Goal: Transaction & Acquisition: Obtain resource

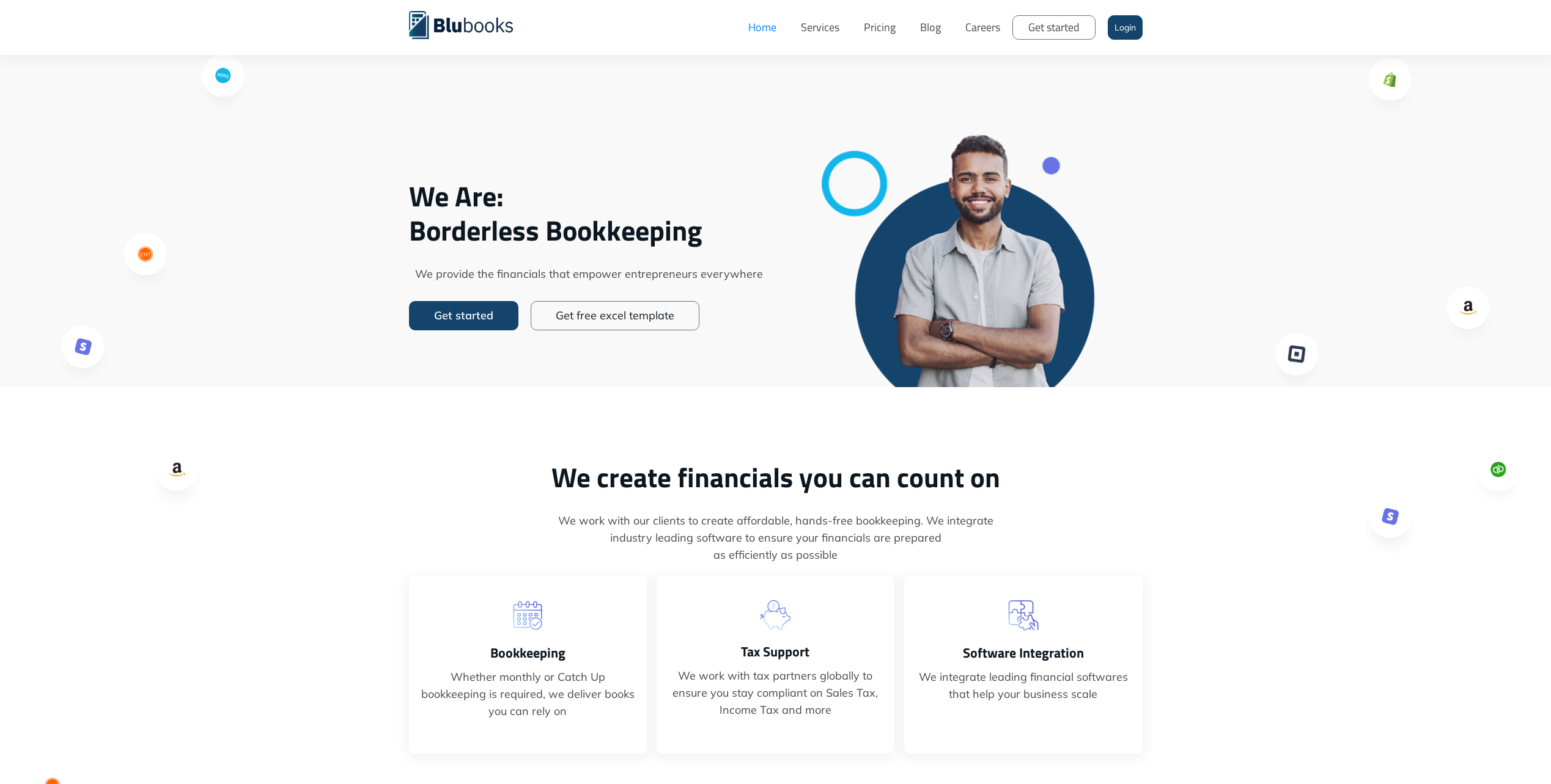
click at [1116, 29] on link "Login" at bounding box center [1125, 27] width 35 height 24
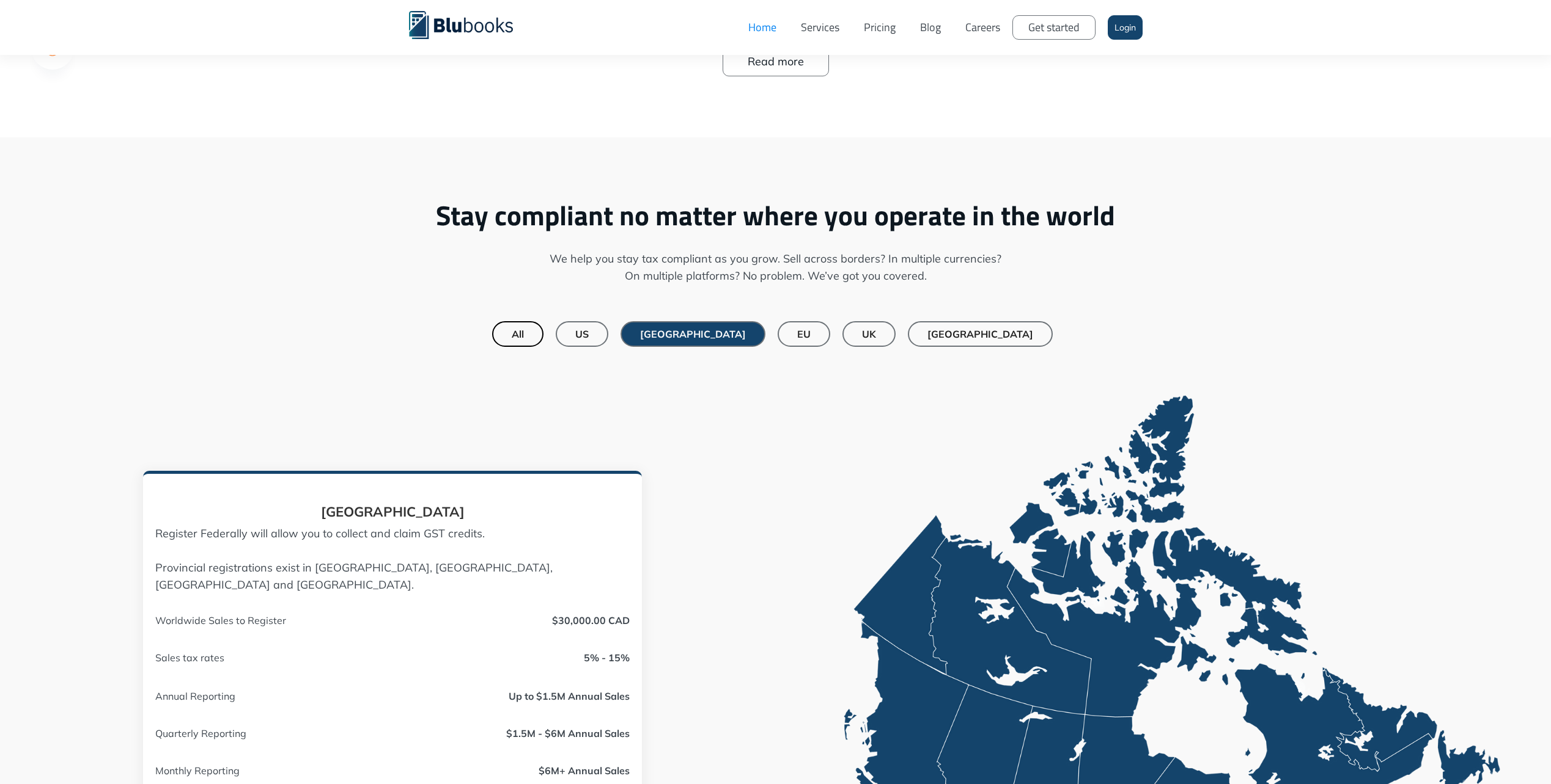
drag, startPoint x: 263, startPoint y: 291, endPoint x: 283, endPoint y: 466, distance: 176.1
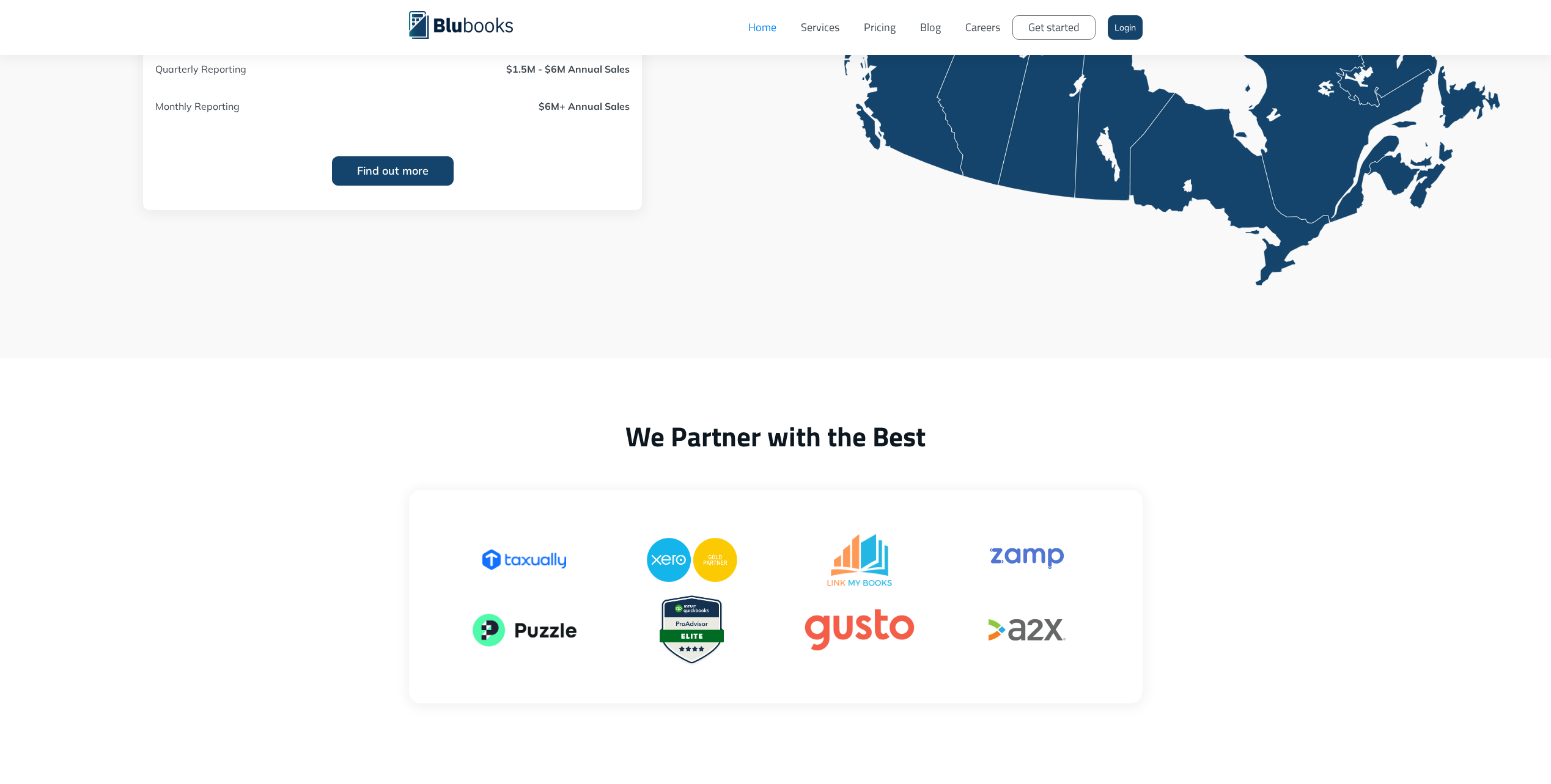
scroll to position [1444, 0]
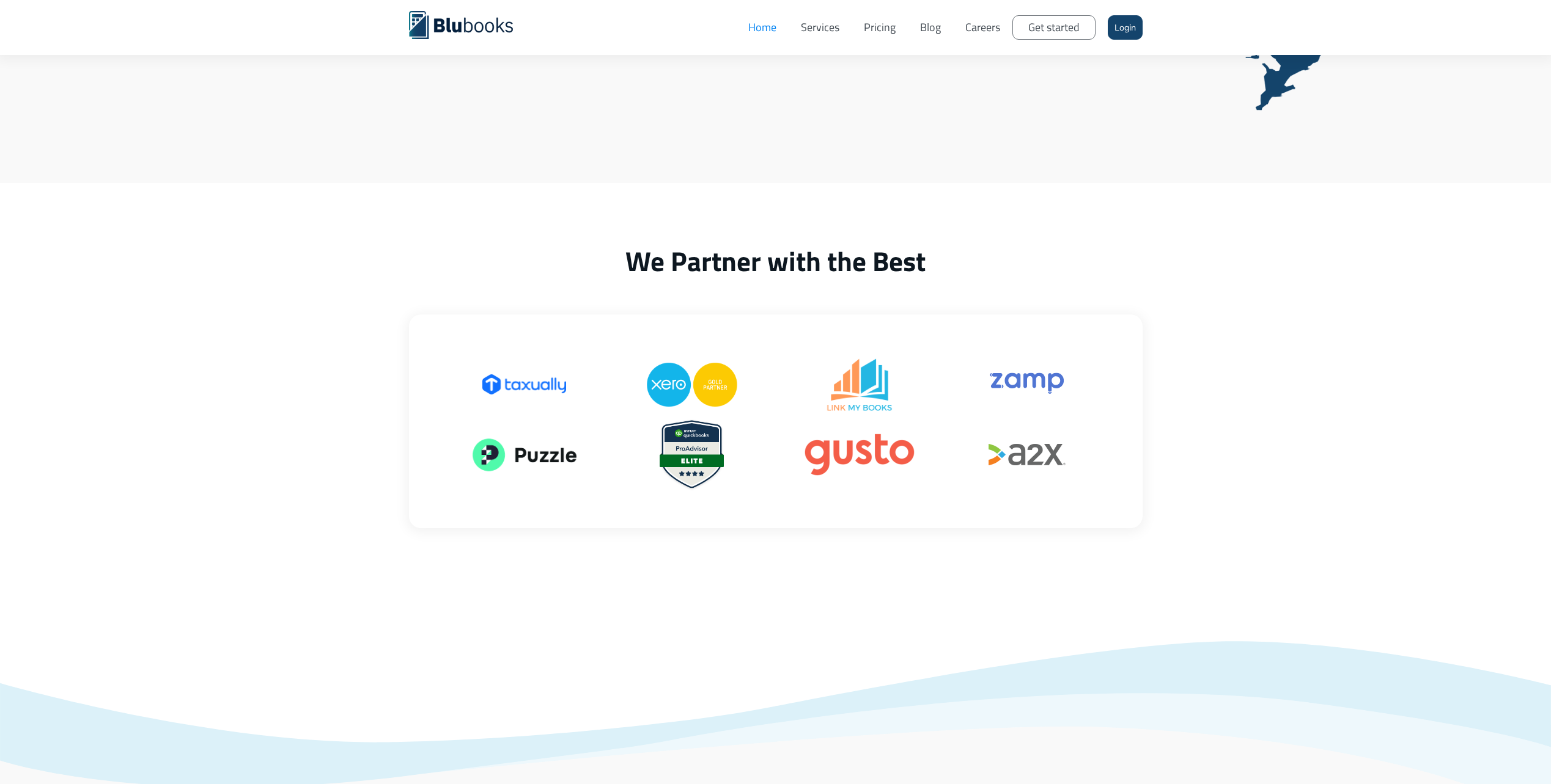
drag, startPoint x: 302, startPoint y: 447, endPoint x: 306, endPoint y: 466, distance: 19.4
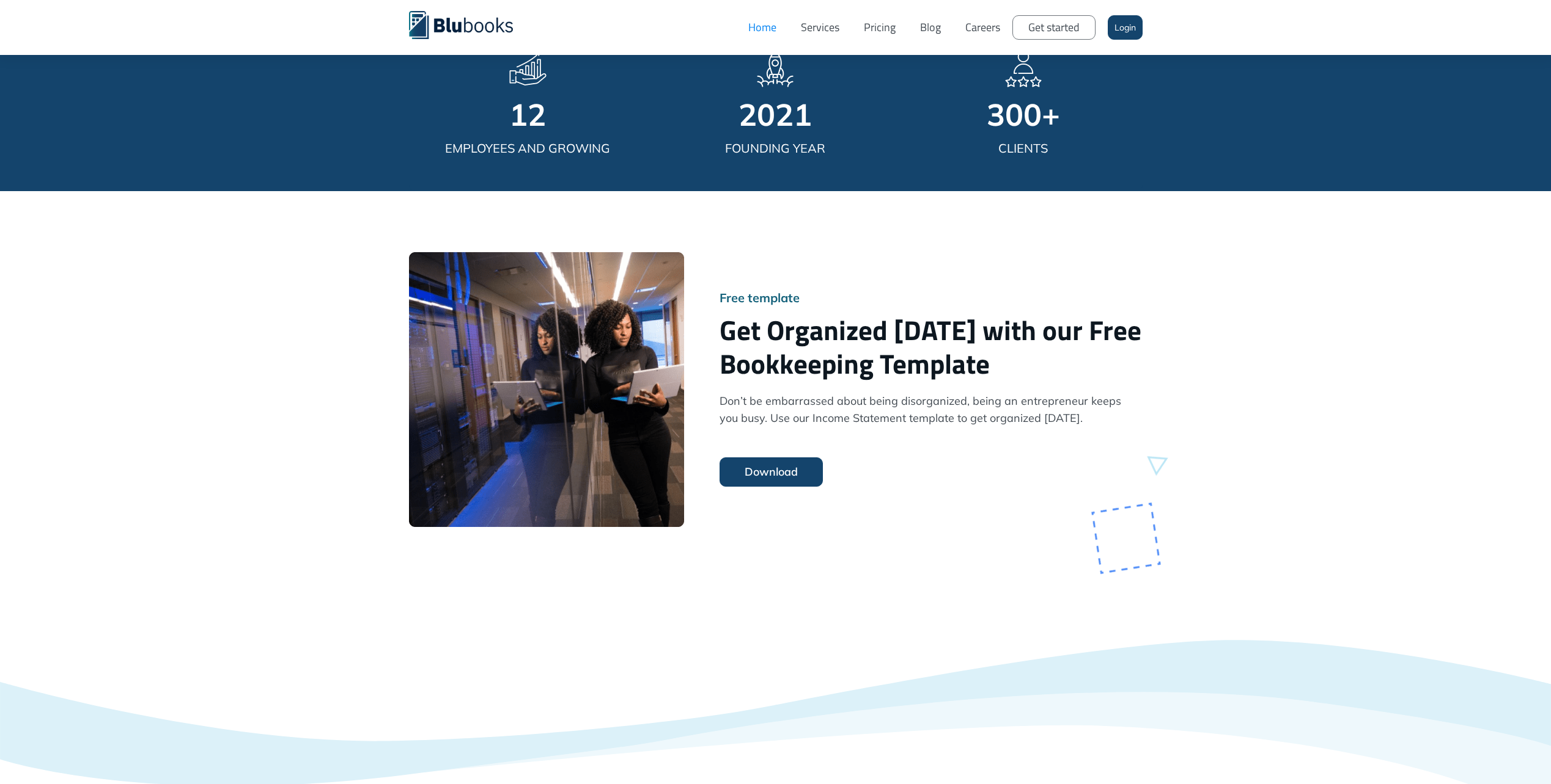
scroll to position [3108, 0]
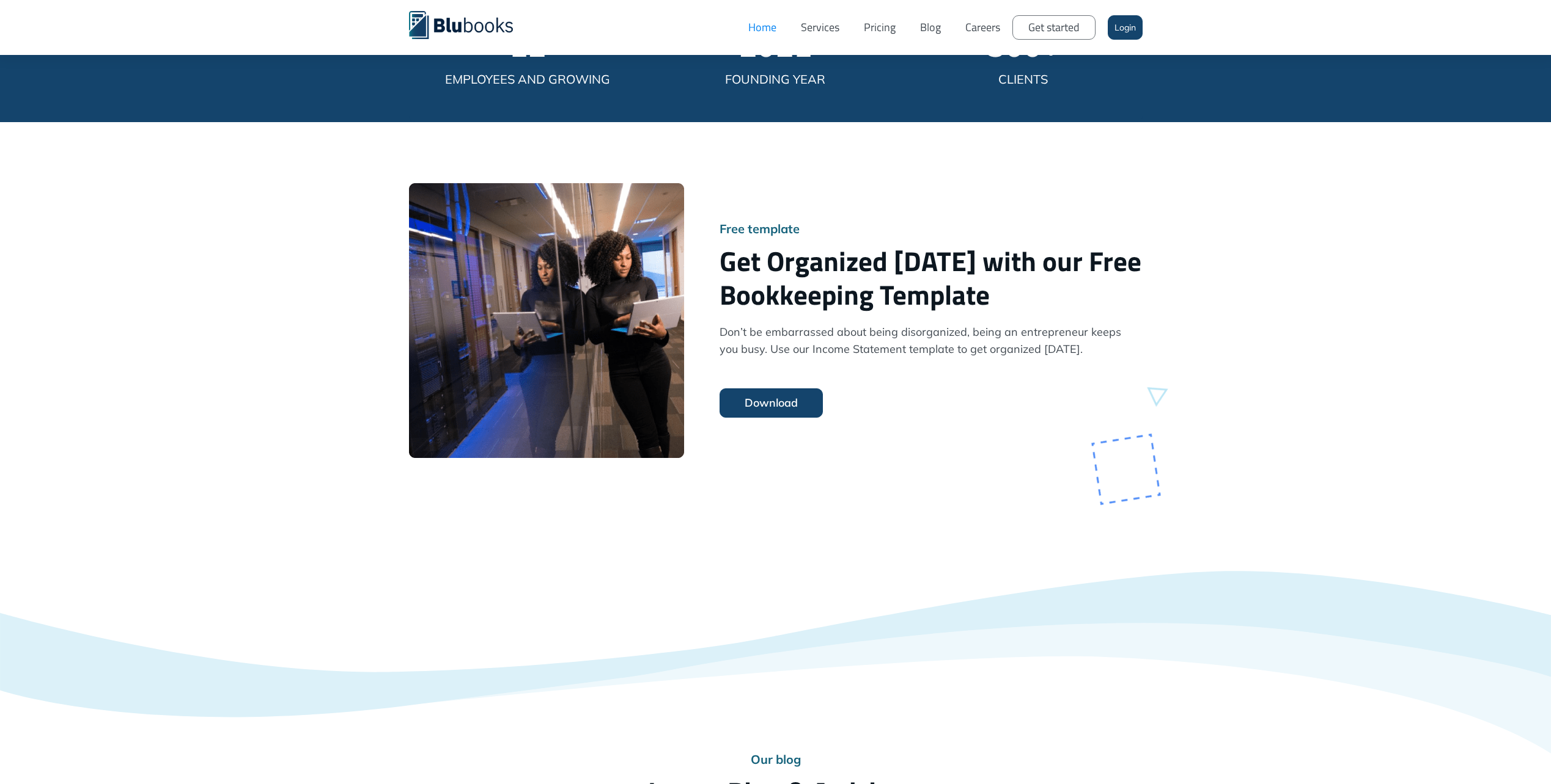
click at [771, 404] on link "Download" at bounding box center [771, 402] width 103 height 29
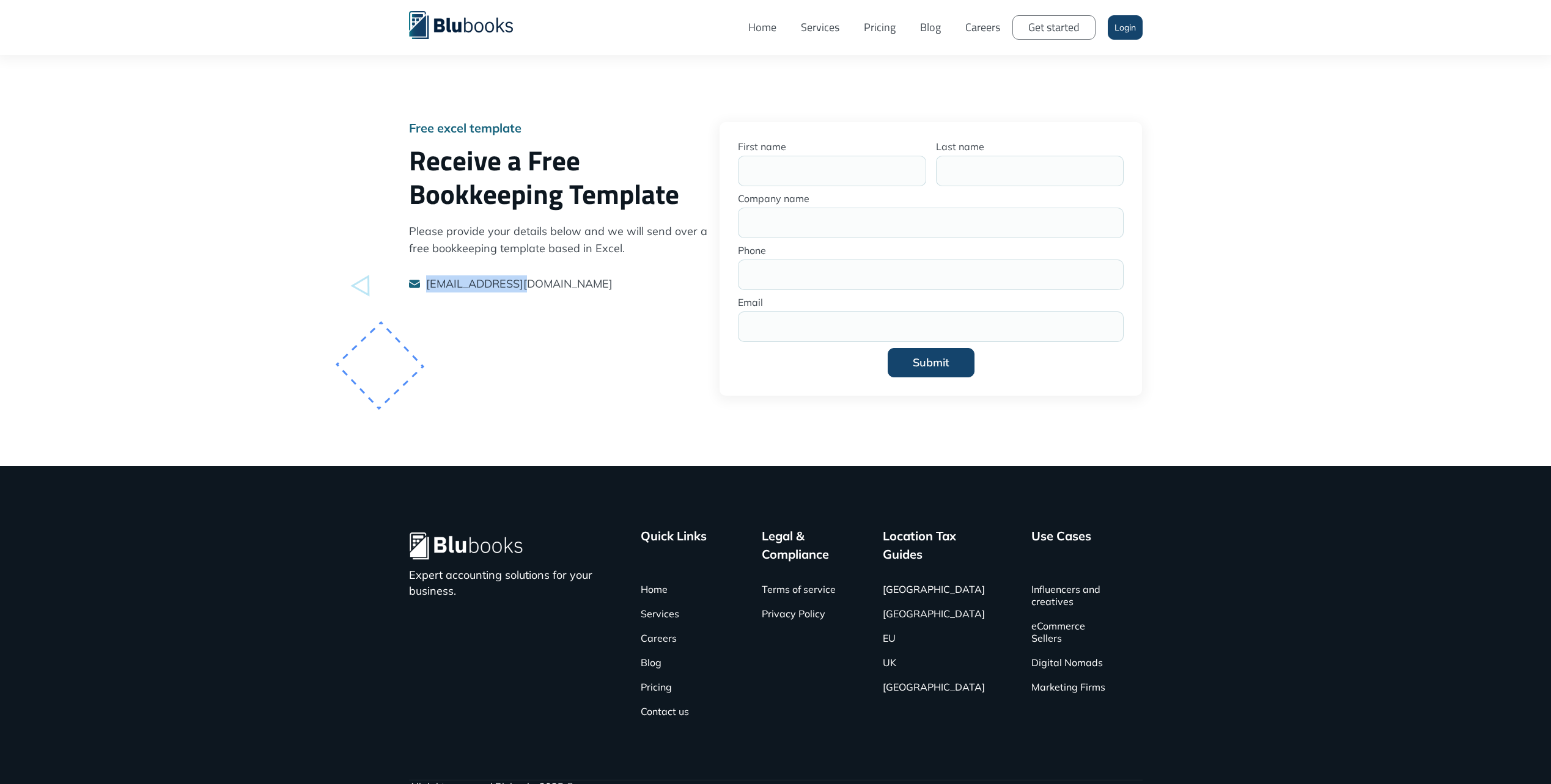
drag, startPoint x: 507, startPoint y: 289, endPoint x: 425, endPoint y: 289, distance: 82.0
click at [425, 289] on div "[EMAIL_ADDRESS][DOMAIN_NAME]" at bounding box center [558, 283] width 298 height 17
copy p "[EMAIL_ADDRESS][DOMAIN_NAME]"
click at [831, 164] on input "First name" at bounding box center [831, 171] width 189 height 31
click at [776, 178] on input "First name" at bounding box center [831, 171] width 189 height 31
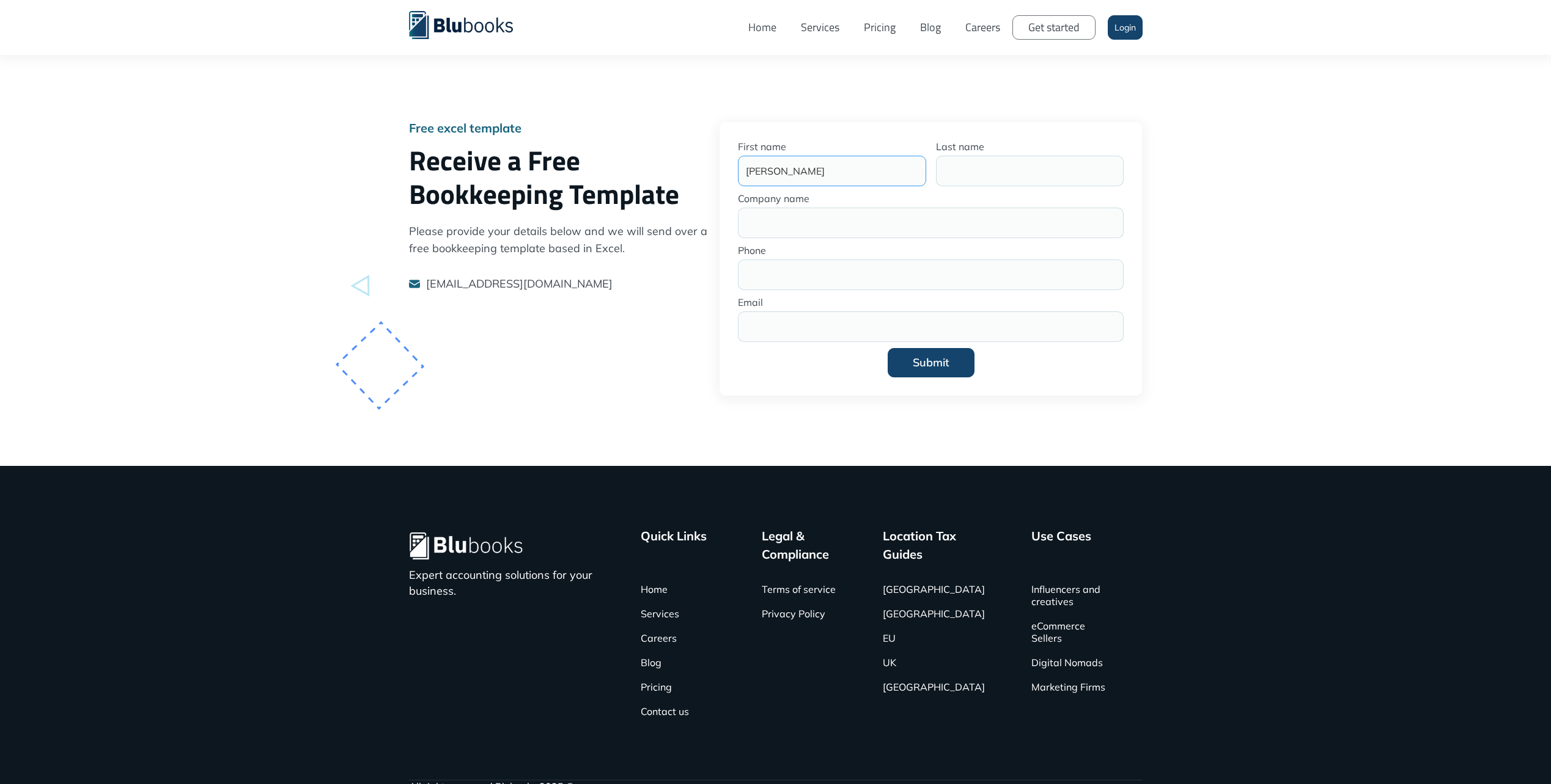
type input "[PERSON_NAME]"
type input "[PERSON_NAME] CPA Inc"
type input "6043591775"
type input "[PERSON_NAME][EMAIL_ADDRESS][DOMAIN_NAME]"
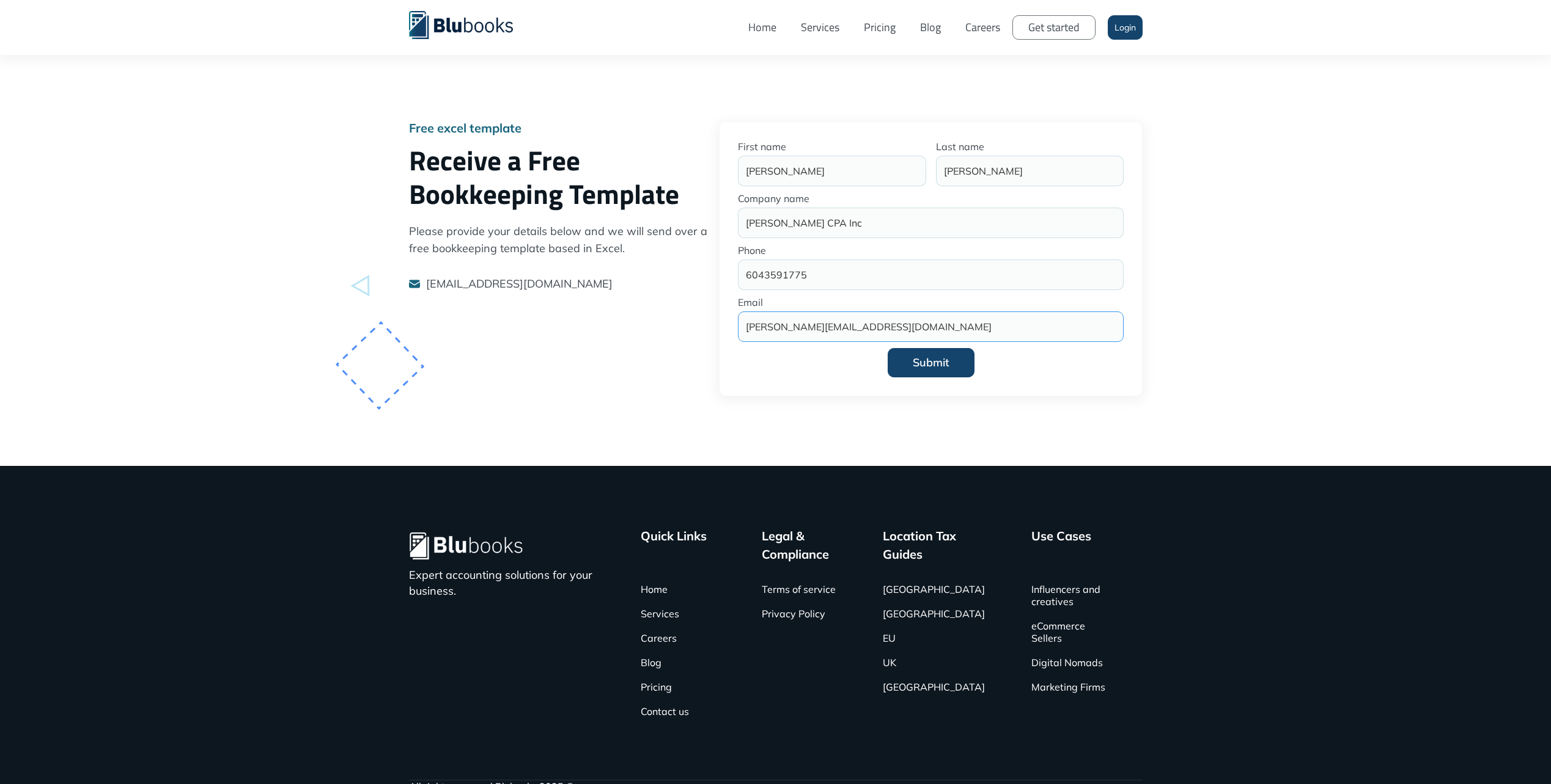
click at [887, 348] on input "Submit" at bounding box center [930, 362] width 87 height 29
type input "Please wait..."
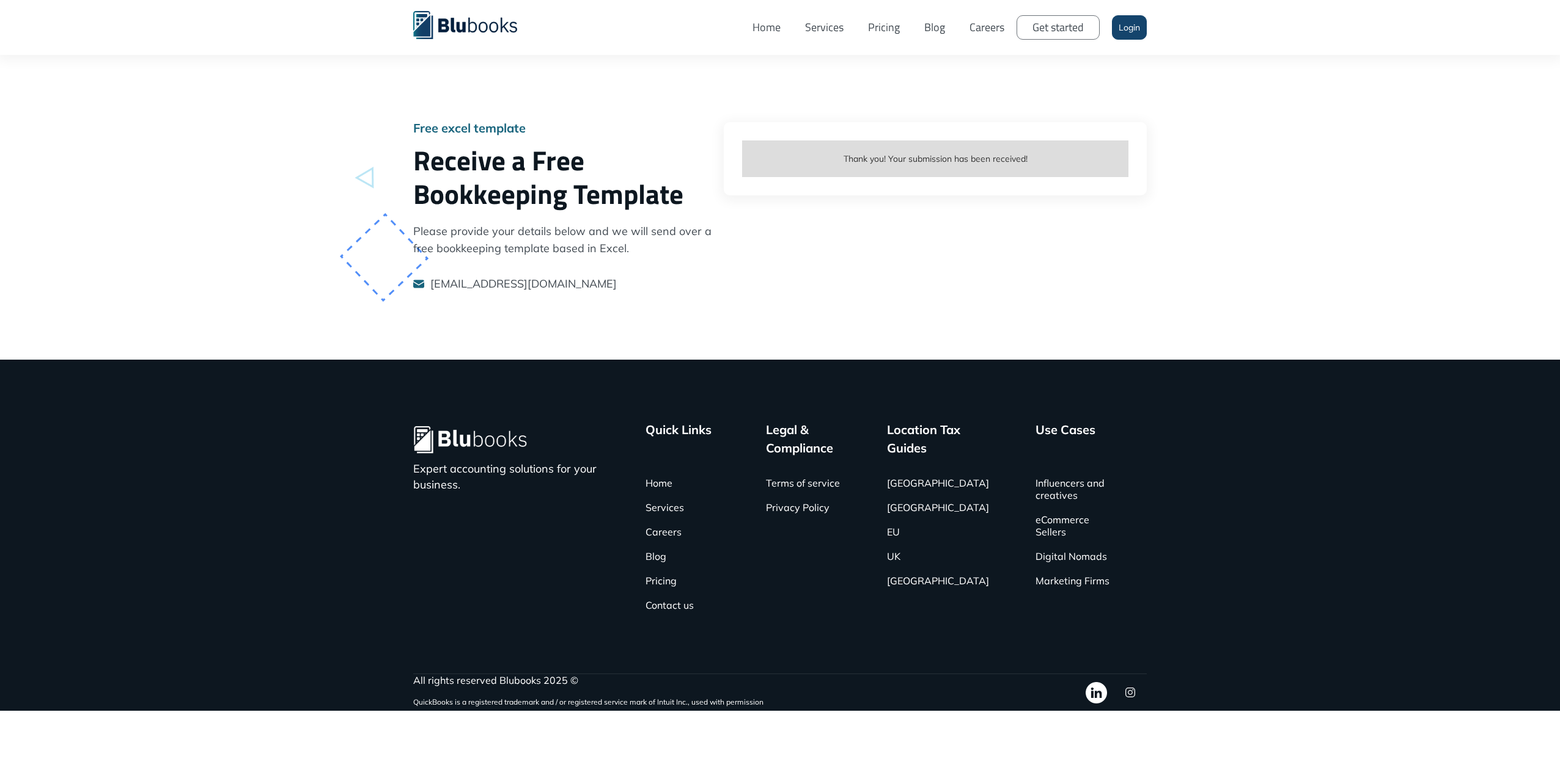
click at [448, 250] on p "Please provide your details below and we will send over a free bookkeeping temp…" at bounding box center [562, 240] width 298 height 34
